Goal: Task Accomplishment & Management: Use online tool/utility

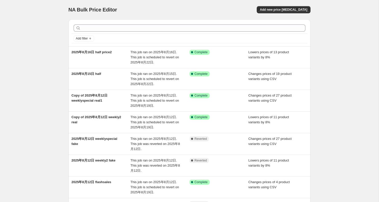
click at [276, 6] on div "NA Bulk Price Editor. This page is ready NA Bulk Price Editor Add new price [ME…" at bounding box center [189, 9] width 242 height 19
click at [278, 9] on span "Add new price [MEDICAL_DATA]" at bounding box center [283, 10] width 47 height 4
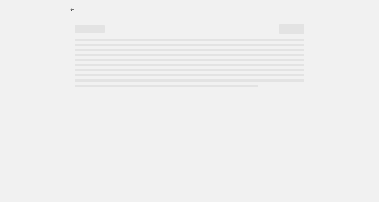
select select "percentage"
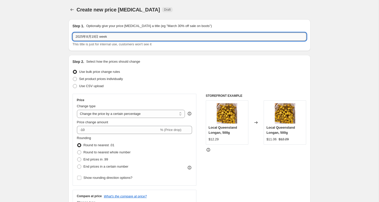
drag, startPoint x: 101, startPoint y: 36, endPoint x: 238, endPoint y: 40, distance: 137.2
click at [238, 40] on input "2025年8月19日 week" at bounding box center [190, 37] width 234 height 8
type input "2025年8月19日 weekly"
click at [101, 82] on label "Set product prices individually" at bounding box center [98, 78] width 50 height 7
click at [73, 77] on input "Set product prices individually" at bounding box center [73, 77] width 0 height 0
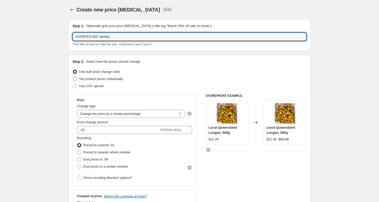
radio input "true"
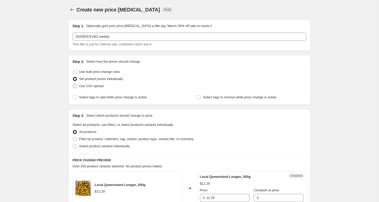
click at [96, 89] on label "Use CSV upload" at bounding box center [88, 85] width 31 height 7
click at [73, 84] on input "Use CSV upload" at bounding box center [73, 84] width 0 height 0
radio input "true"
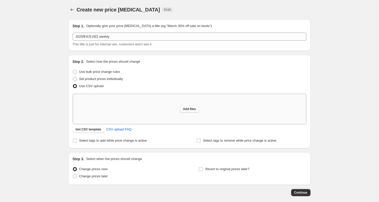
click at [194, 108] on span "Add files" at bounding box center [189, 109] width 13 height 4
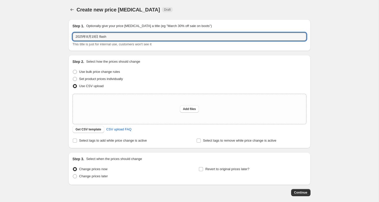
drag, startPoint x: 101, startPoint y: 37, endPoint x: 155, endPoint y: 44, distance: 55.0
click at [155, 44] on div "2025年8月19日 flash This title is just for internal use, customers won't see it" at bounding box center [190, 40] width 234 height 14
type input "2025年8月19日 flash"
click at [187, 109] on span "Add files" at bounding box center [189, 109] width 13 height 4
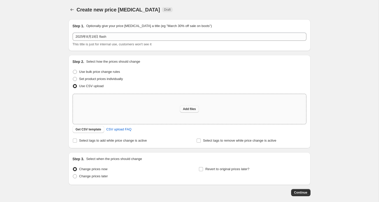
type input "C:\fakepath\flash8.19.csv"
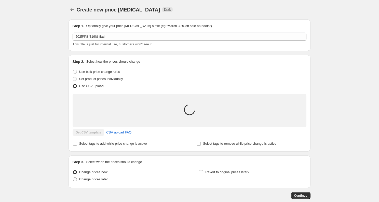
scroll to position [34, 0]
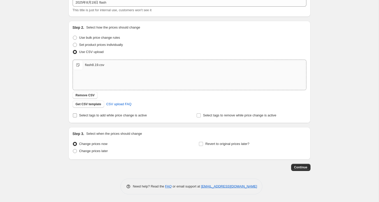
click at [138, 114] on span "Select tags to add while price change is active" at bounding box center [113, 115] width 68 height 4
click at [77, 114] on input "Select tags to add while price change is active" at bounding box center [75, 115] width 4 height 4
checkbox input "true"
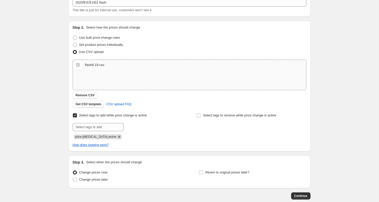
click at [117, 134] on icon "Remove price-change-job-active" at bounding box center [119, 136] width 5 height 5
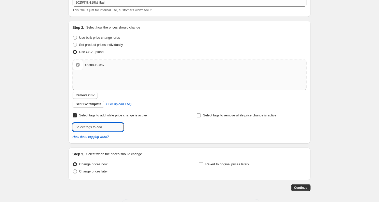
click at [112, 131] on input "text" at bounding box center [98, 127] width 51 height 8
type input "flash-sales"
click at [138, 126] on span "flash-sales" at bounding box center [142, 127] width 16 height 4
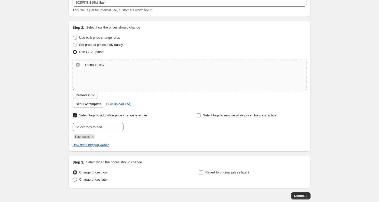
scroll to position [63, 0]
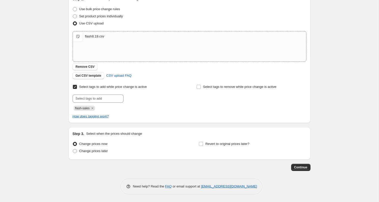
click at [223, 147] on div "Revert to original prices later?" at bounding box center [251, 147] width 107 height 15
click at [221, 146] on span "Revert to original prices later?" at bounding box center [227, 143] width 44 height 5
click at [203, 146] on input "Revert to original prices later?" at bounding box center [201, 144] width 4 height 4
checkbox input "true"
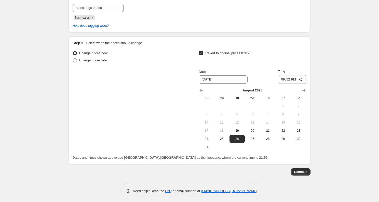
scroll to position [158, 0]
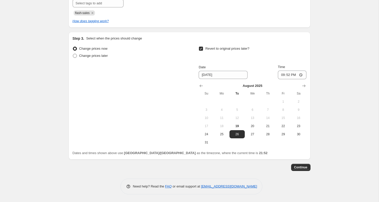
click at [99, 55] on span "Change prices later" at bounding box center [93, 56] width 29 height 4
click at [73, 54] on input "Change prices later" at bounding box center [73, 54] width 0 height 0
radio input "true"
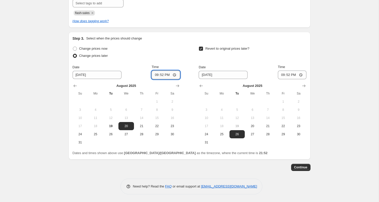
click at [162, 73] on input "21:52" at bounding box center [165, 74] width 28 height 9
type input "22:00"
click at [114, 126] on span "19" at bounding box center [110, 126] width 11 height 4
type input "[DATE]"
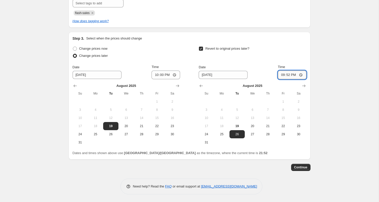
click at [289, 76] on input "21:52" at bounding box center [292, 74] width 28 height 9
type input "22:00"
click at [304, 169] on button "Continue" at bounding box center [300, 167] width 19 height 7
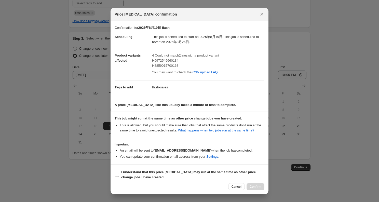
scroll to position [11, 0]
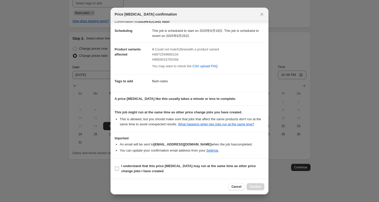
click at [197, 169] on span "I understand that this price [MEDICAL_DATA] may run at the same time as other p…" at bounding box center [192, 168] width 143 height 10
click at [119, 169] on input "I understand that this price [MEDICAL_DATA] may run at the same time as other p…" at bounding box center [117, 168] width 4 height 4
checkbox input "true"
click at [254, 184] on button "Confirm" at bounding box center [255, 186] width 18 height 7
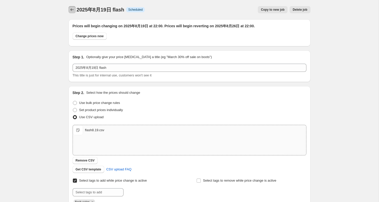
click at [72, 10] on icon "Price change jobs" at bounding box center [71, 9] width 5 height 5
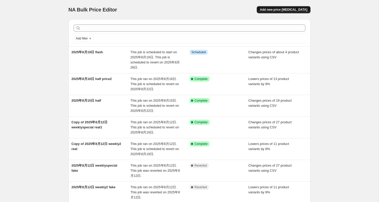
click at [286, 9] on span "Add new price [MEDICAL_DATA]" at bounding box center [283, 10] width 47 height 4
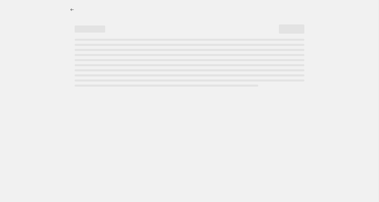
select select "percentage"
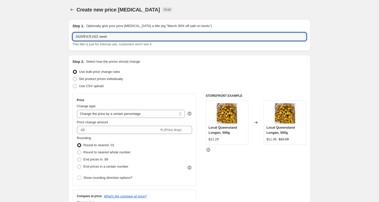
drag, startPoint x: 100, startPoint y: 36, endPoint x: 198, endPoint y: 57, distance: 101.1
type input "2025年8月19日 weekly"
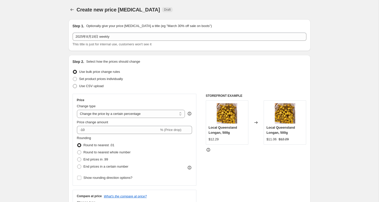
click at [98, 85] on span "Use CSV upload" at bounding box center [91, 86] width 24 height 4
click at [73, 84] on input "Use CSV upload" at bounding box center [73, 84] width 0 height 0
radio input "true"
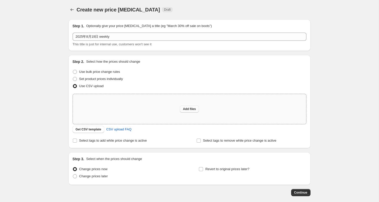
click at [190, 105] on button "Add files" at bounding box center [189, 108] width 19 height 7
type input "C:\fakepath\weekly8.19.csv"
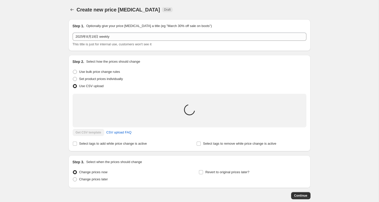
scroll to position [28, 0]
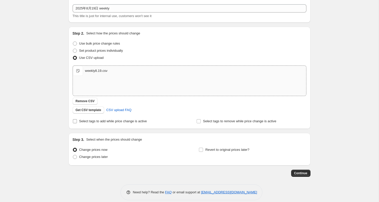
click at [124, 120] on span "Select tags to add while price change is active" at bounding box center [113, 121] width 68 height 4
click at [77, 120] on input "Select tags to add while price change is active" at bounding box center [75, 121] width 4 height 4
checkbox input "true"
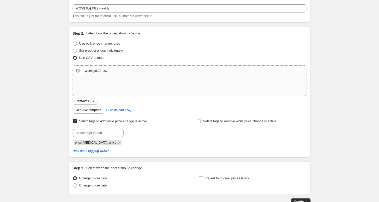
click at [116, 142] on div "price-[MEDICAL_DATA]-active" at bounding box center [128, 142] width 110 height 6
click at [118, 142] on icon "Remove price-change-job-active" at bounding box center [119, 142] width 2 height 2
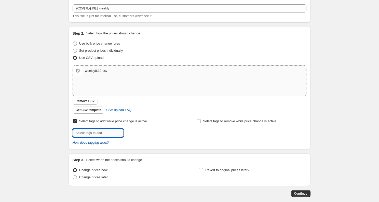
click at [109, 136] on input "text" at bounding box center [98, 133] width 51 height 8
type input "weekly-special"
click at [147, 131] on span "weekly-speci..." at bounding box center [144, 133] width 21 height 4
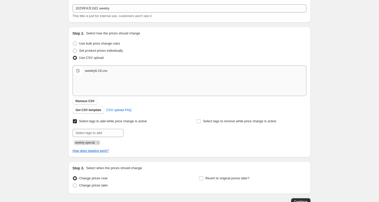
scroll to position [63, 0]
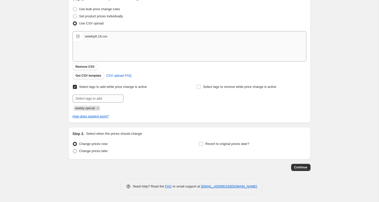
click at [97, 149] on span "Change prices later" at bounding box center [93, 151] width 29 height 4
click at [73, 149] on input "Change prices later" at bounding box center [73, 149] width 0 height 0
radio input "true"
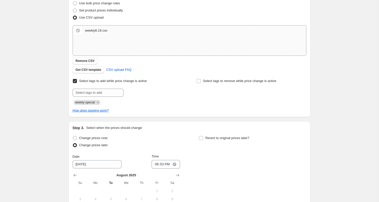
scroll to position [158, 0]
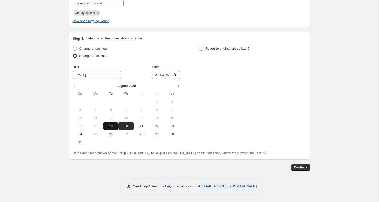
click at [117, 125] on button "19" at bounding box center [110, 126] width 15 height 8
type input "[DATE]"
click at [160, 75] on input "21:53" at bounding box center [165, 74] width 28 height 9
type input "22:00"
click at [210, 50] on span "Revert to original prices later?" at bounding box center [227, 49] width 44 height 4
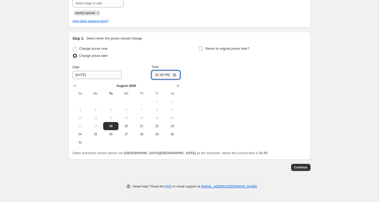
click at [203, 50] on input "Revert to original prices later?" at bounding box center [201, 49] width 4 height 4
checkbox input "true"
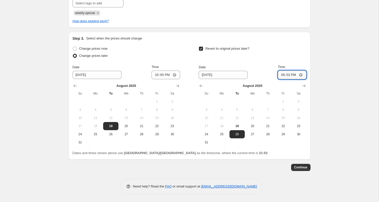
click at [287, 75] on input "21:53" at bounding box center [292, 74] width 28 height 9
type input "22:00"
click at [302, 168] on span "Continue" at bounding box center [300, 167] width 13 height 4
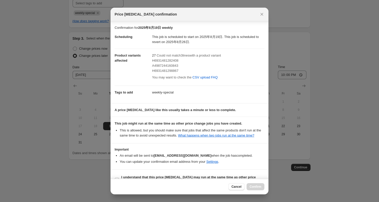
scroll to position [16, 0]
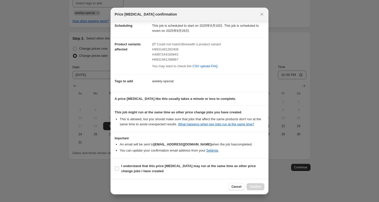
click at [179, 162] on section "I understand that this price [MEDICAL_DATA] may run at the same time as other p…" at bounding box center [189, 168] width 158 height 20
click at [200, 170] on span "I understand that this price [MEDICAL_DATA] may run at the same time as other p…" at bounding box center [192, 168] width 143 height 10
click at [119, 170] on input "I understand that this price [MEDICAL_DATA] may run at the same time as other p…" at bounding box center [117, 168] width 4 height 4
checkbox input "true"
click at [263, 187] on button "Confirm" at bounding box center [255, 186] width 18 height 7
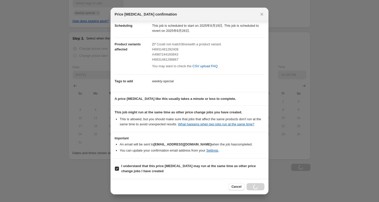
scroll to position [158, 0]
